Goal: Task Accomplishment & Management: Manage account settings

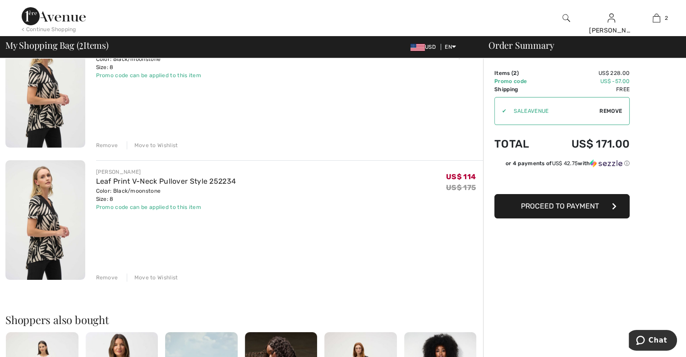
scroll to position [128, 0]
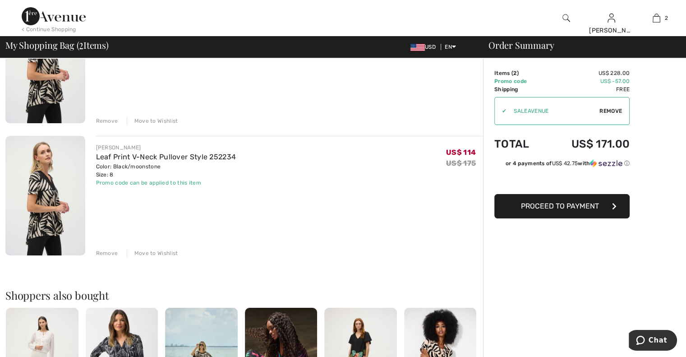
click at [108, 252] on div "Remove" at bounding box center [107, 253] width 22 height 8
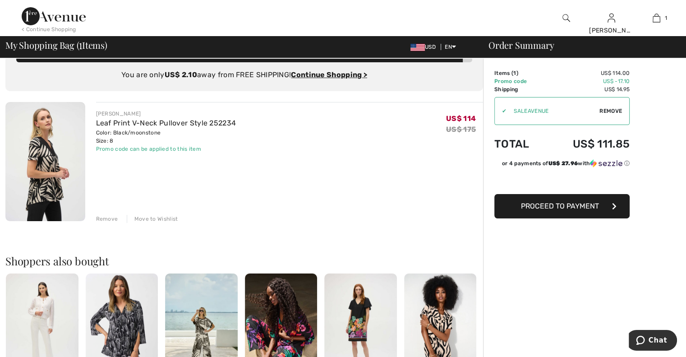
scroll to position [0, 0]
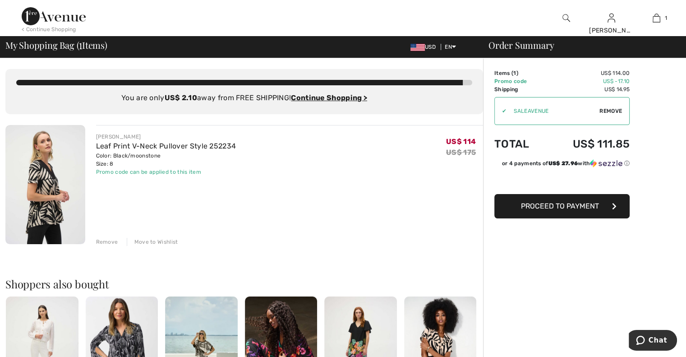
click at [171, 242] on div "Move to Wishlist" at bounding box center [152, 242] width 51 height 8
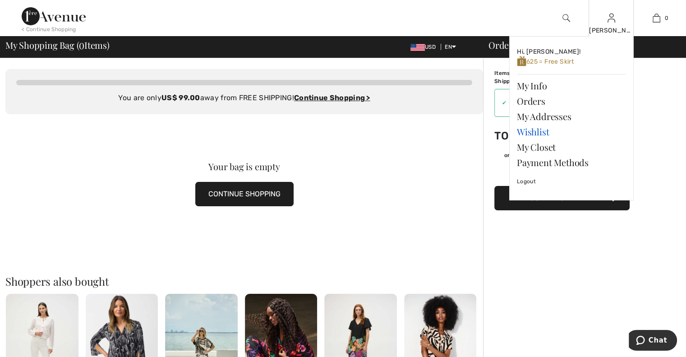
click at [533, 132] on link "Wishlist" at bounding box center [571, 131] width 109 height 15
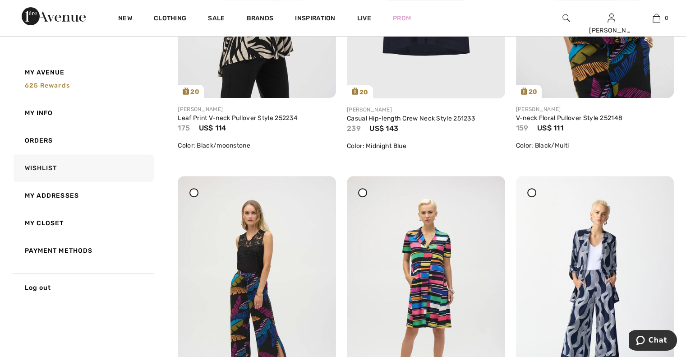
scroll to position [294, 0]
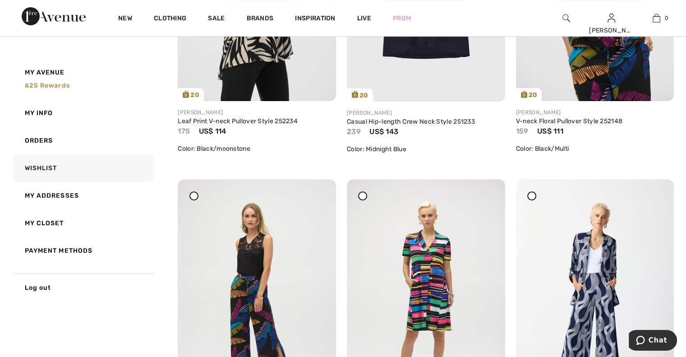
click at [529, 195] on div at bounding box center [531, 195] width 9 height 9
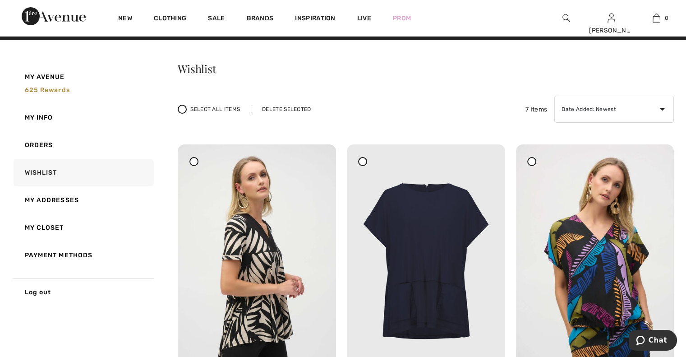
scroll to position [0, 0]
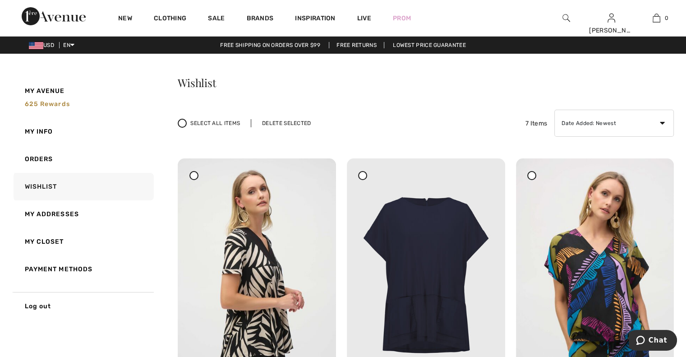
click at [304, 122] on div "Delete Selected" at bounding box center [286, 123] width 71 height 8
